Goal: Task Accomplishment & Management: Find specific page/section

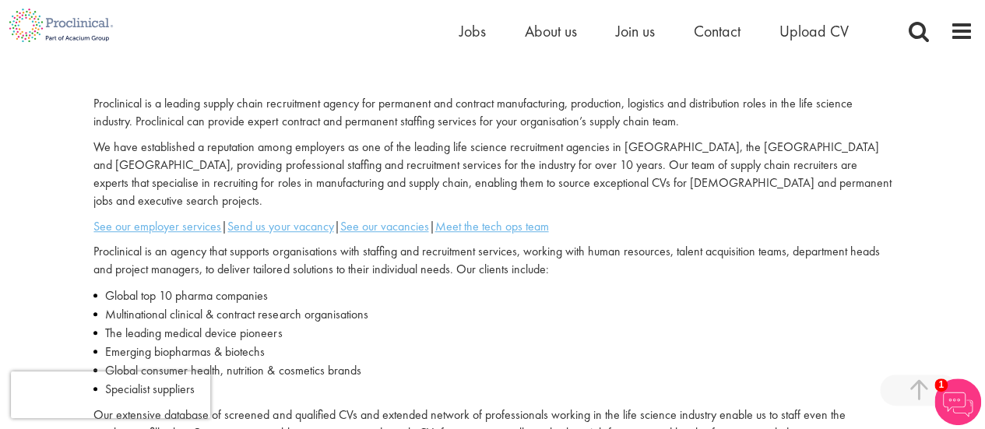
scroll to position [413, 0]
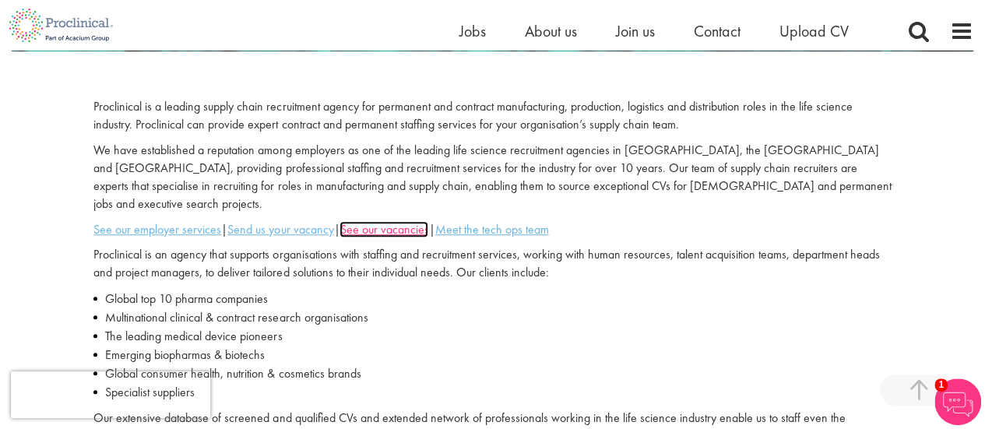
click at [390, 221] on u "See our vacancies" at bounding box center [384, 229] width 89 height 16
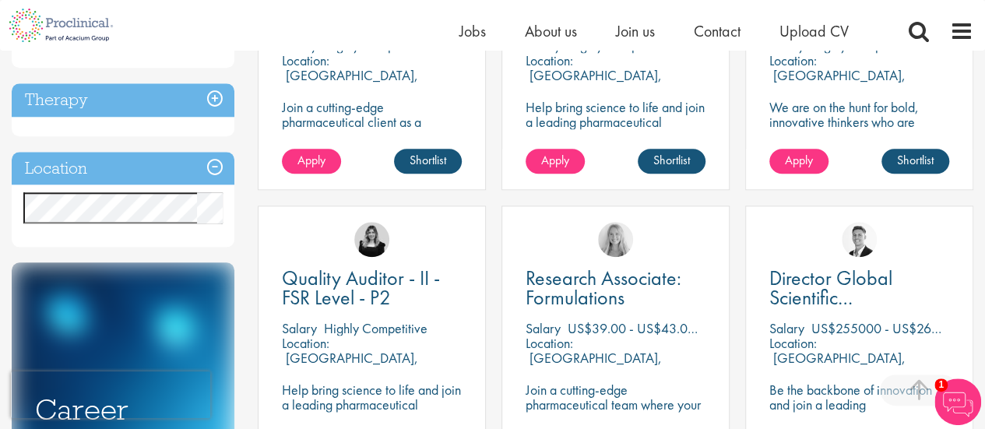
scroll to position [714, 0]
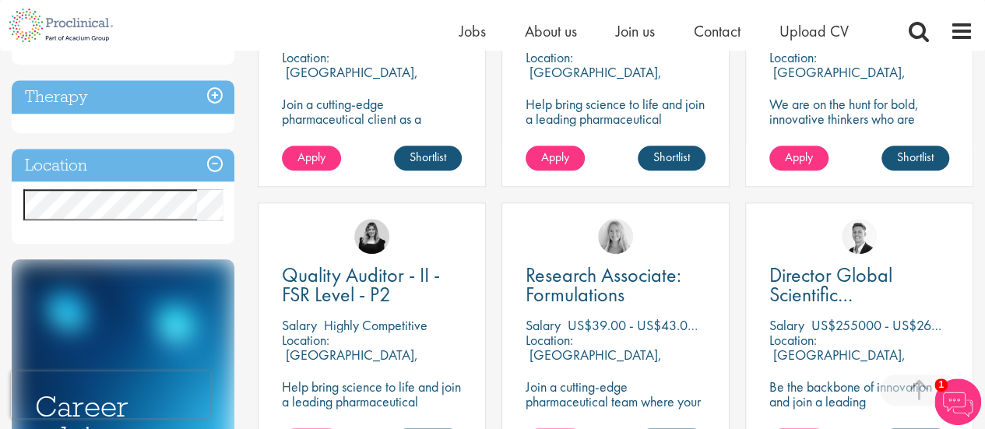
drag, startPoint x: 994, startPoint y: 47, endPoint x: 987, endPoint y: 206, distance: 159.1
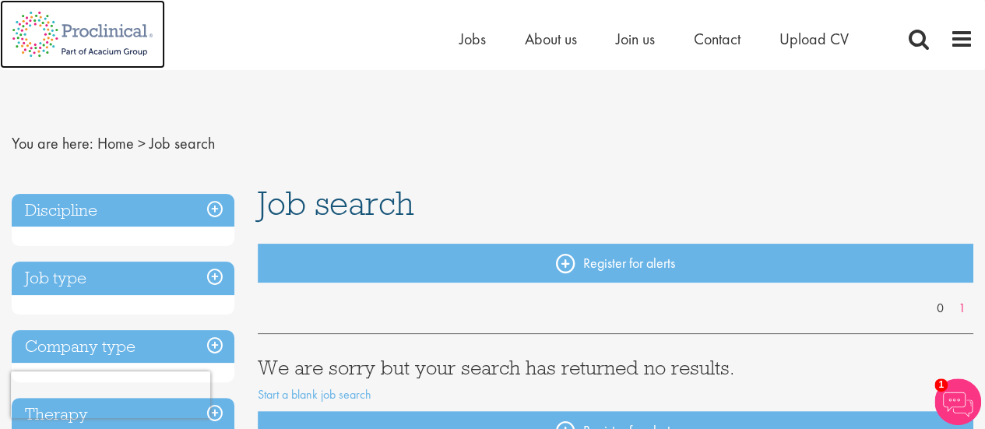
click at [50, 34] on img at bounding box center [82, 34] width 165 height 69
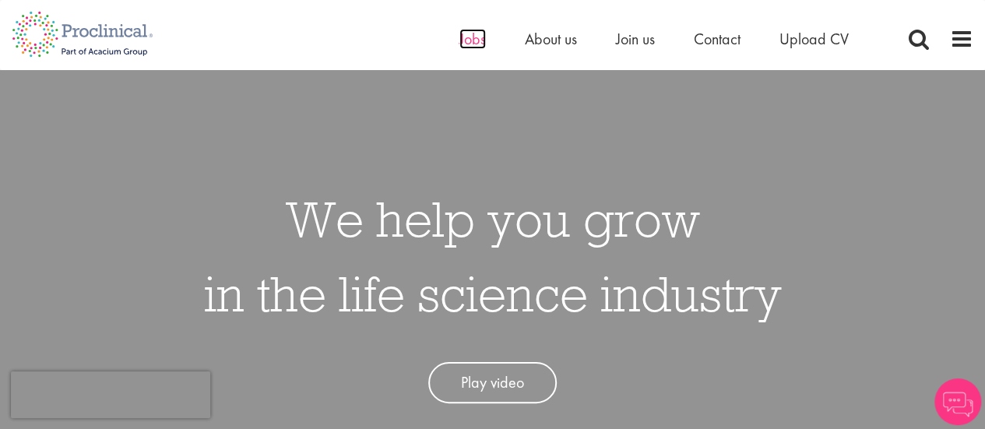
click at [472, 41] on span "Jobs" at bounding box center [473, 39] width 26 height 20
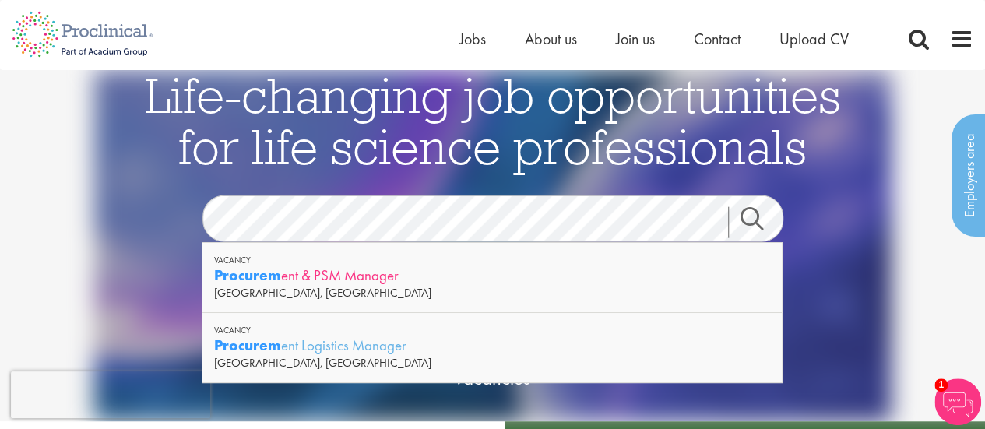
click at [341, 275] on div "Procurem ent & PSM Manager" at bounding box center [492, 275] width 556 height 19
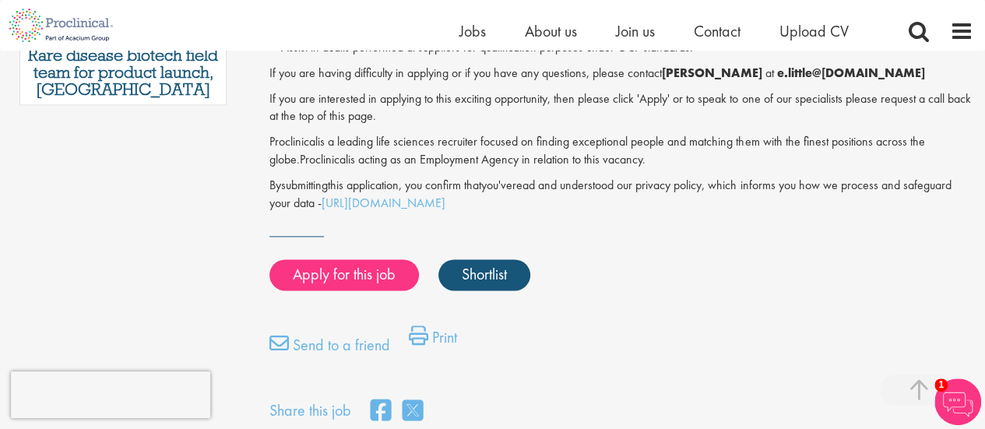
scroll to position [1053, 0]
